Goal: Task Accomplishment & Management: Manage account settings

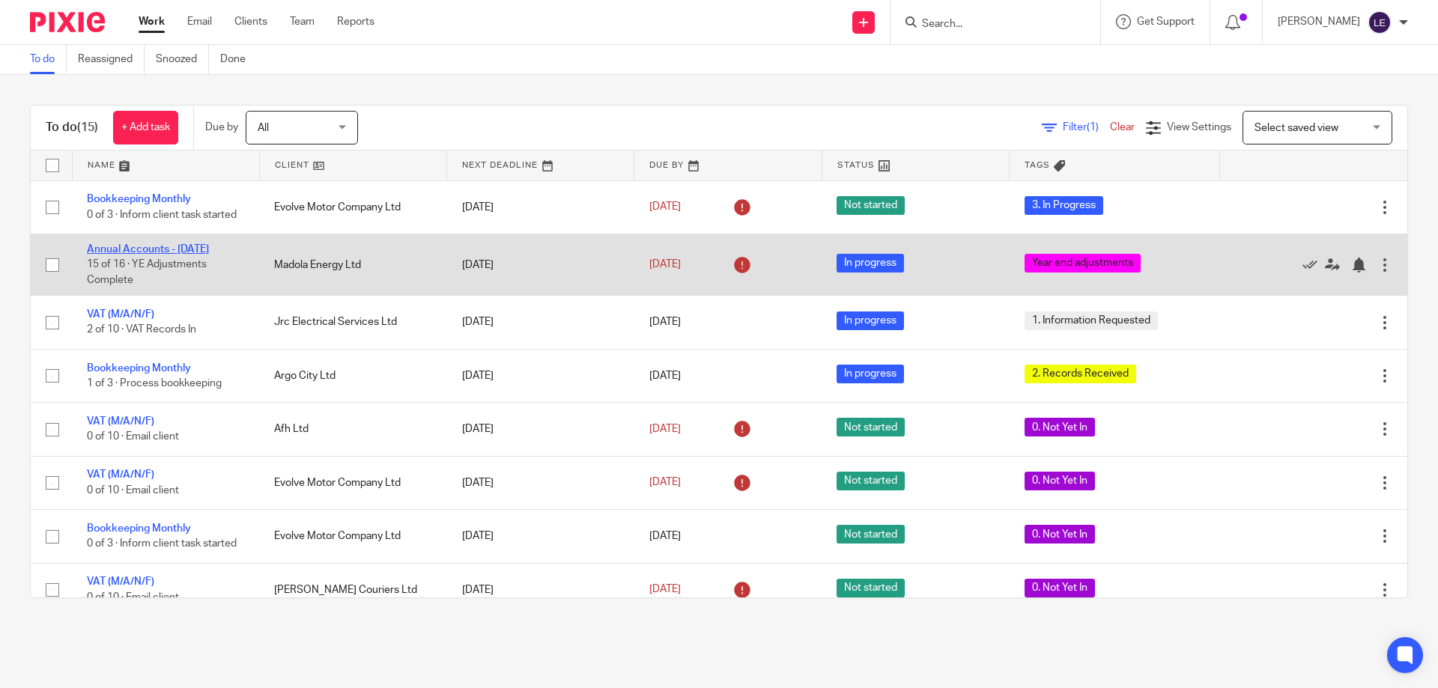
click at [168, 249] on link "Annual Accounts - [DATE]" at bounding box center [148, 249] width 122 height 10
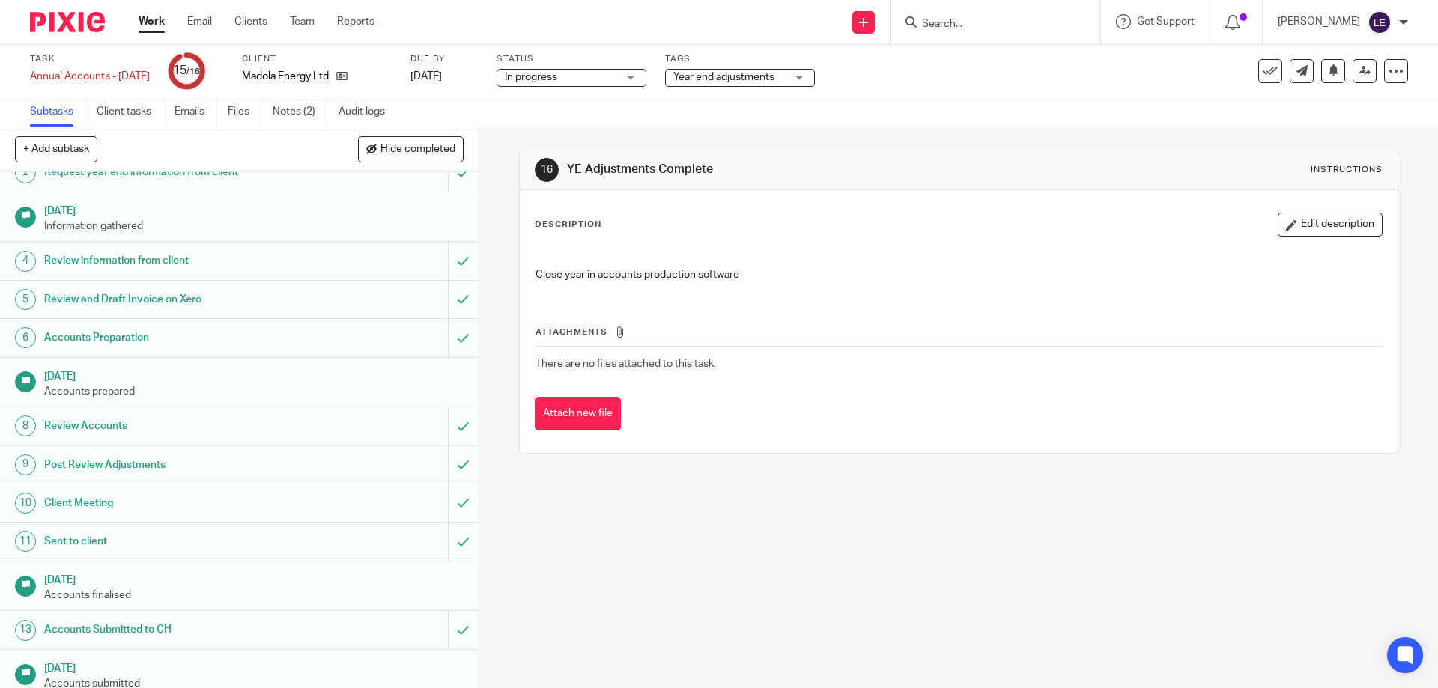
scroll to position [145, 0]
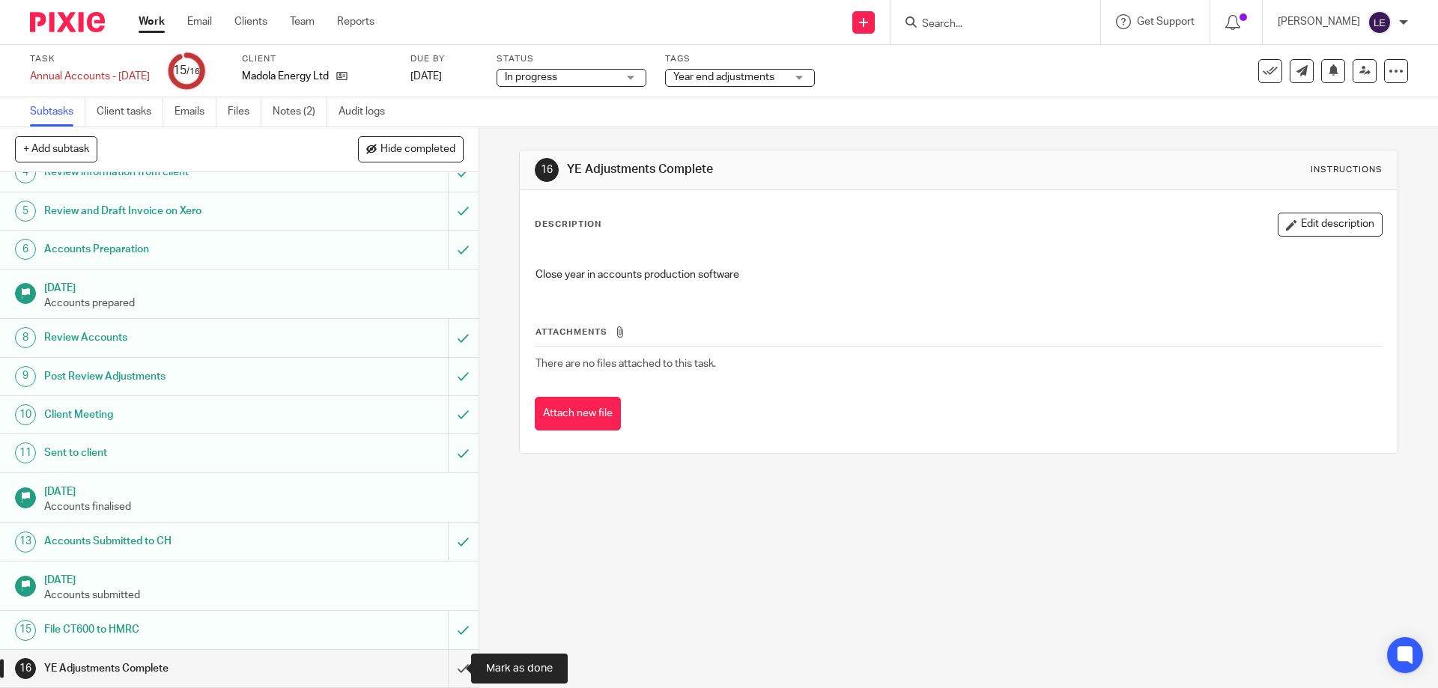
drag, startPoint x: 445, startPoint y: 667, endPoint x: 541, endPoint y: 651, distance: 97.1
click at [445, 667] on input "submit" at bounding box center [239, 668] width 478 height 37
